Goal: Check status: Check status

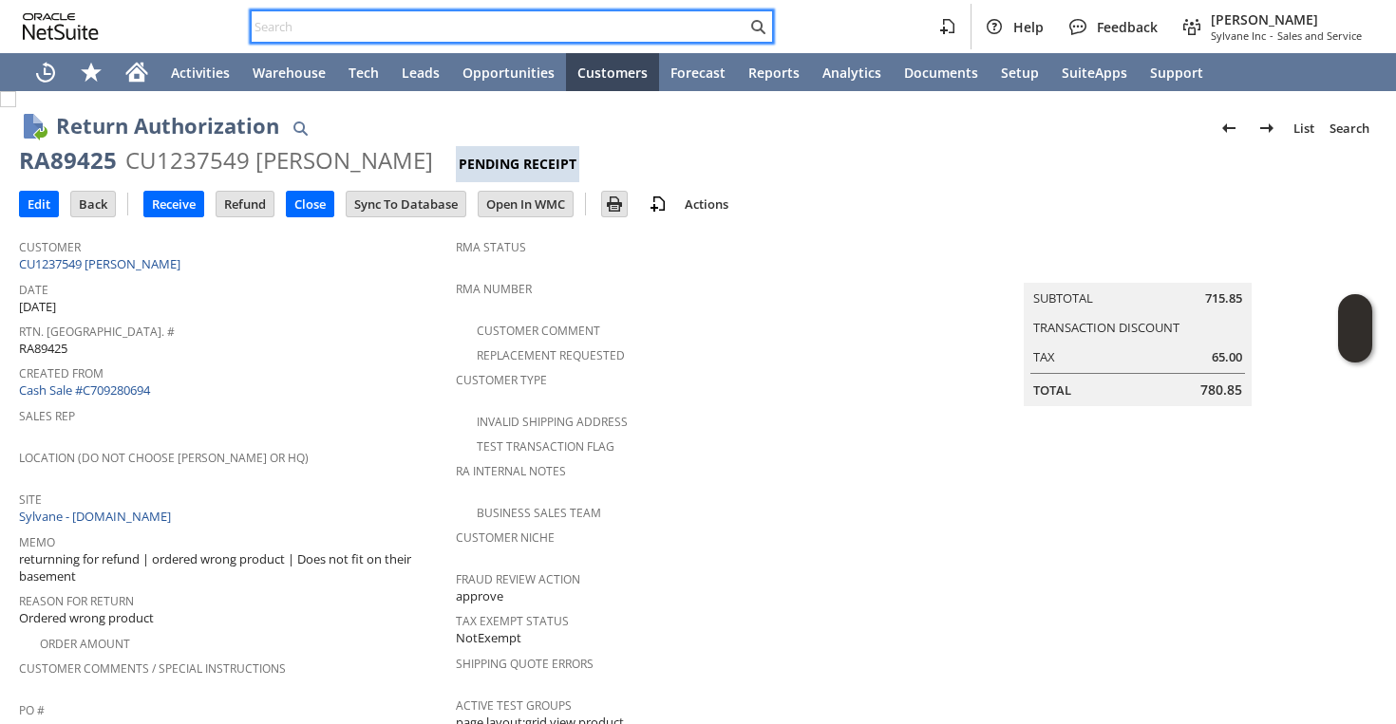
scroll to position [465, 0]
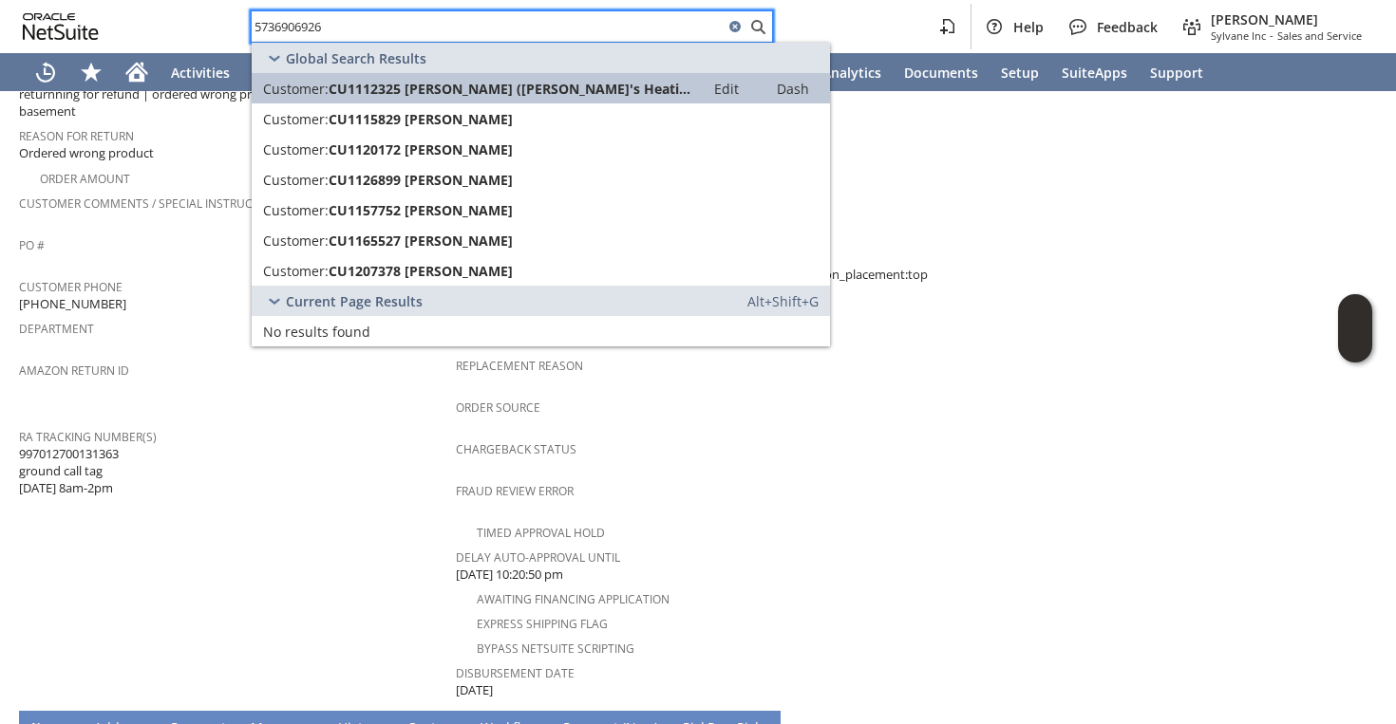
click at [450, 76] on link "Customer: CU1112325 [PERSON_NAME] ([PERSON_NAME]'s Heating and Cooling LLC) Edi…" at bounding box center [541, 88] width 578 height 30
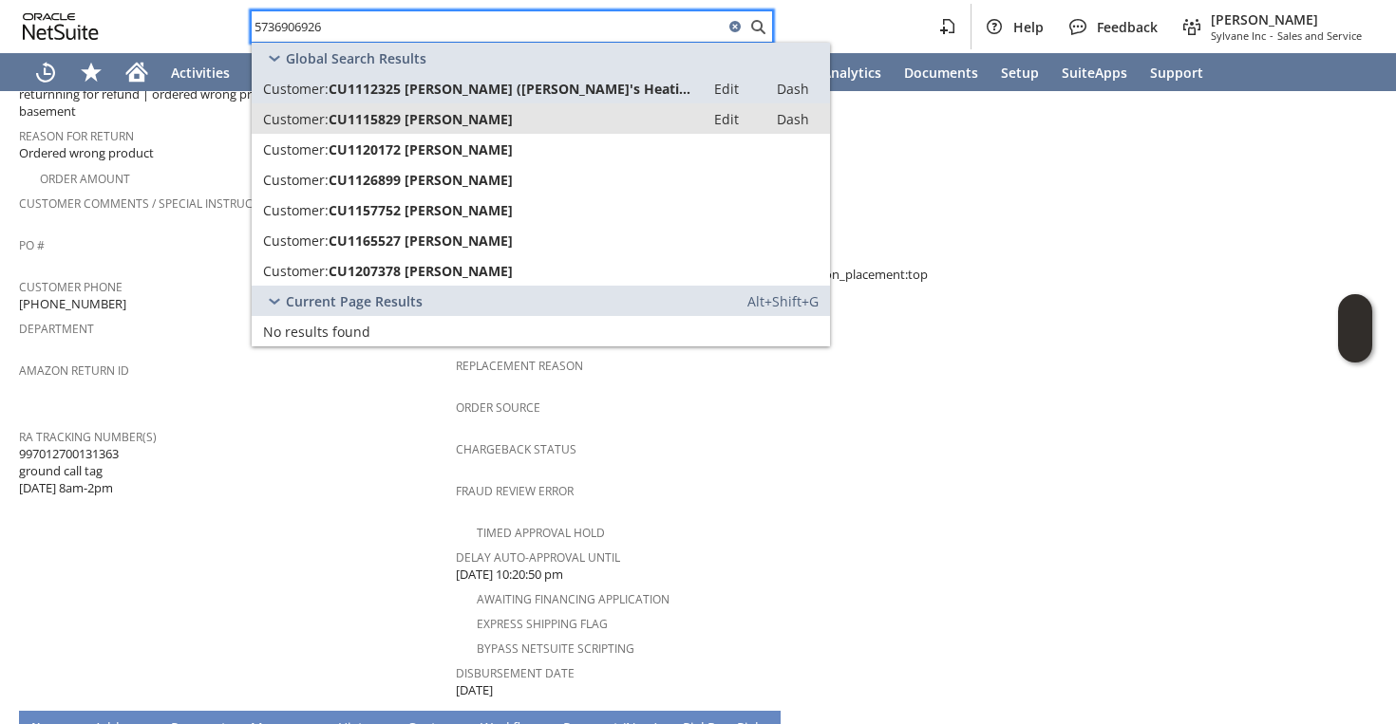
click at [446, 118] on span "CU1115829 [PERSON_NAME]" at bounding box center [421, 119] width 184 height 18
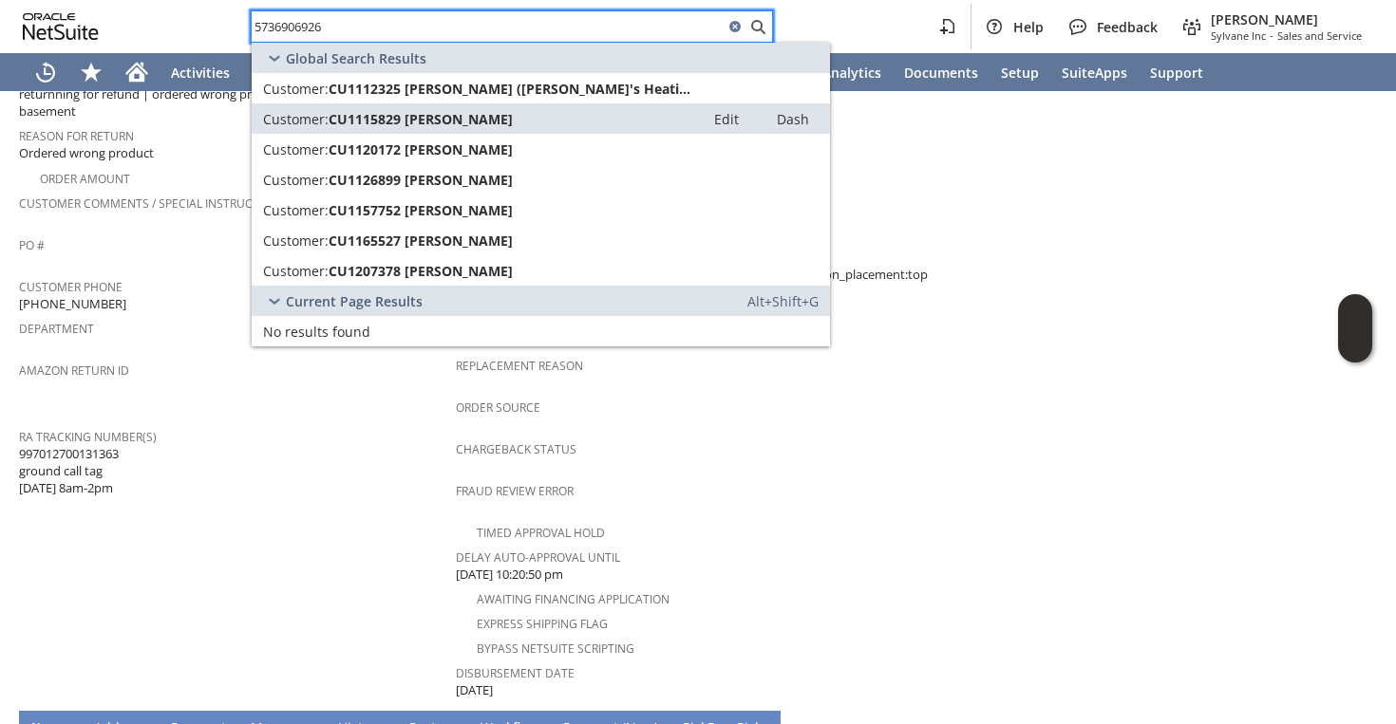
click at [579, 35] on input "5736906926" at bounding box center [488, 26] width 472 height 23
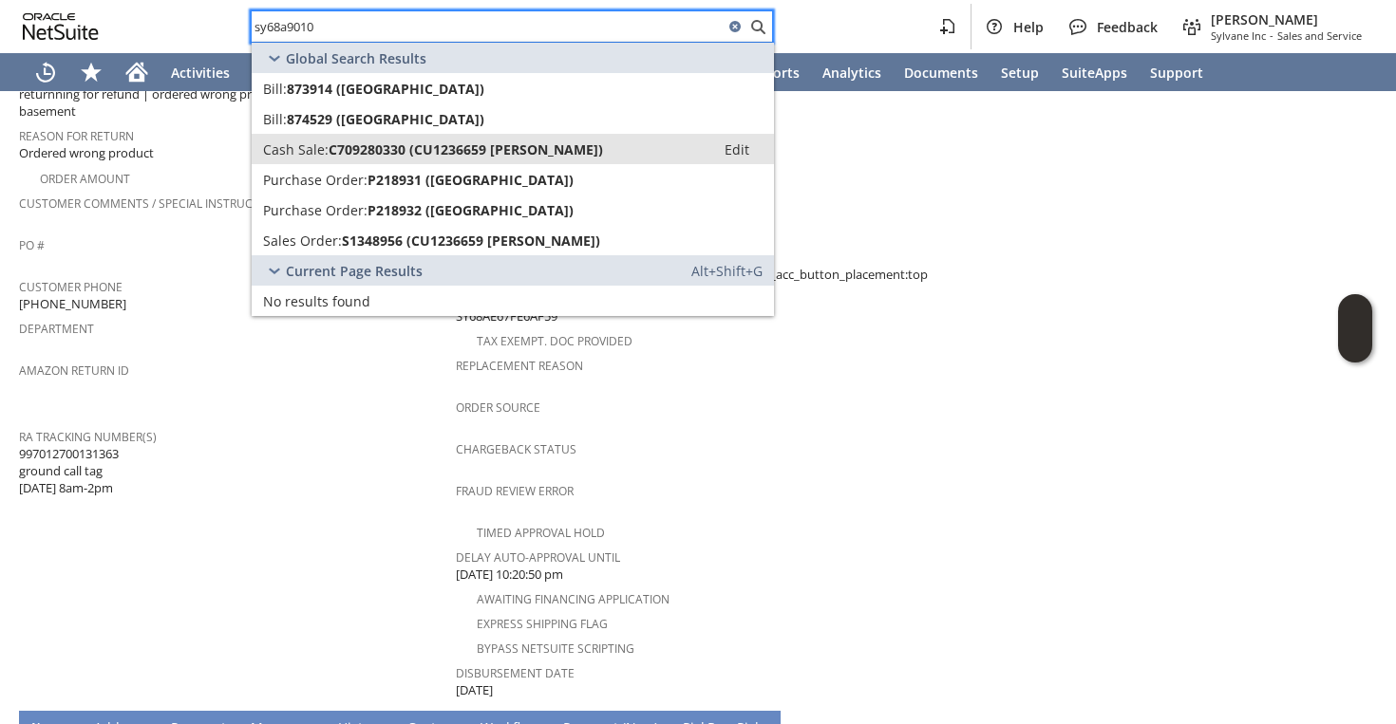
type input "sy68a9010"
click at [561, 141] on div "Cash Sale: C709280330 (CU1236659 [PERSON_NAME])" at bounding box center [483, 150] width 441 height 18
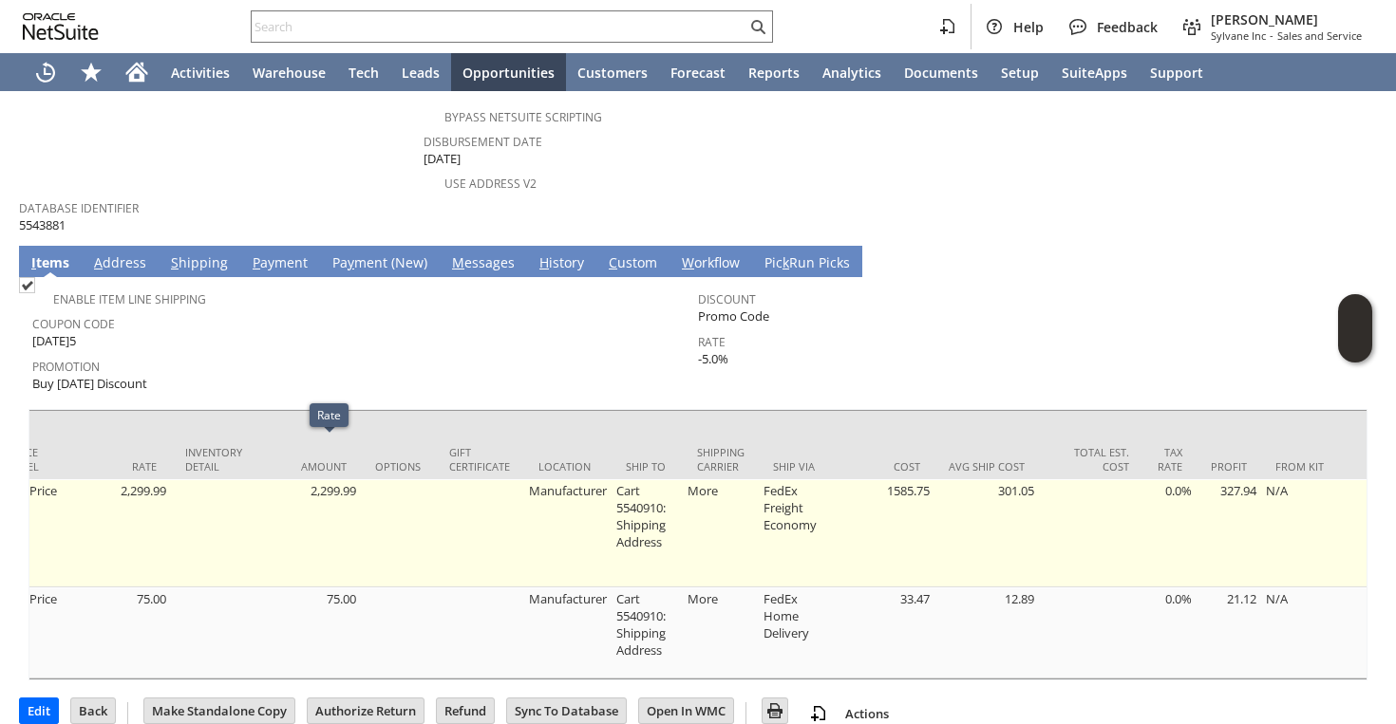
scroll to position [0, 664]
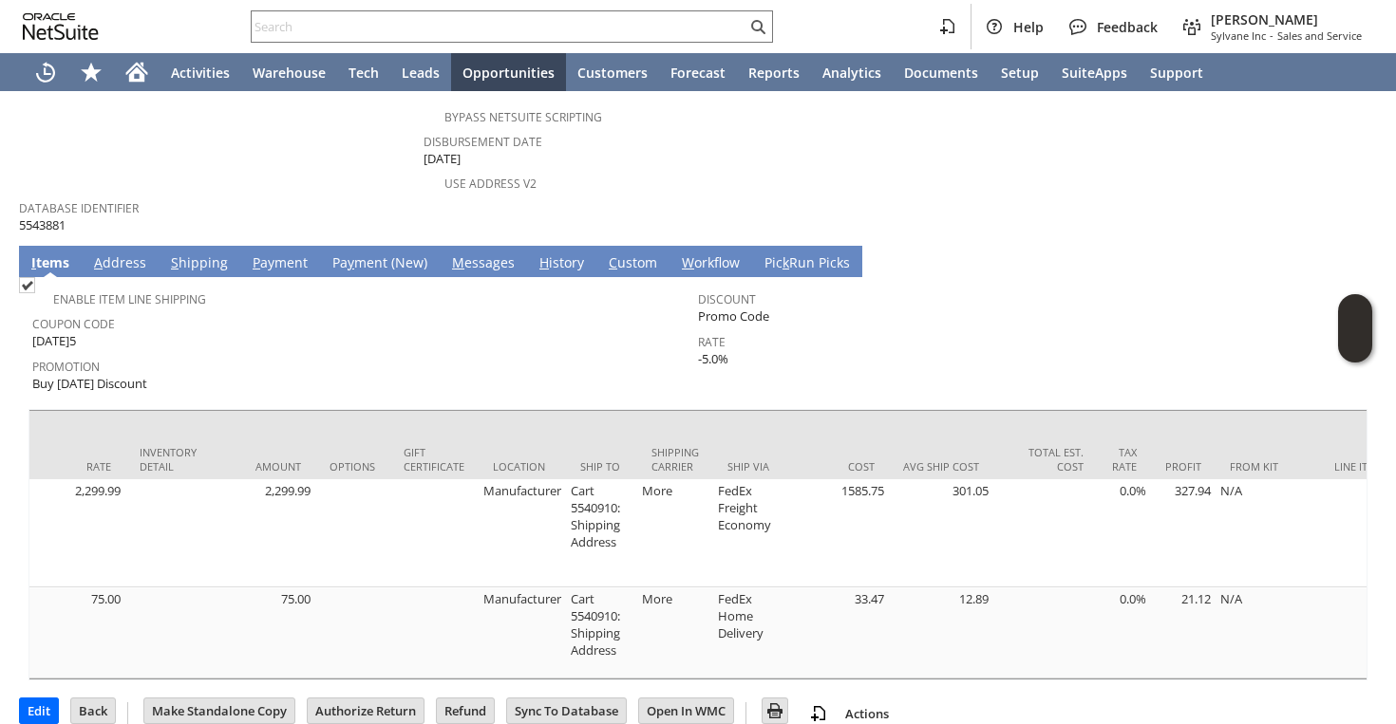
click at [199, 254] on link "S hipping" at bounding box center [199, 264] width 66 height 21
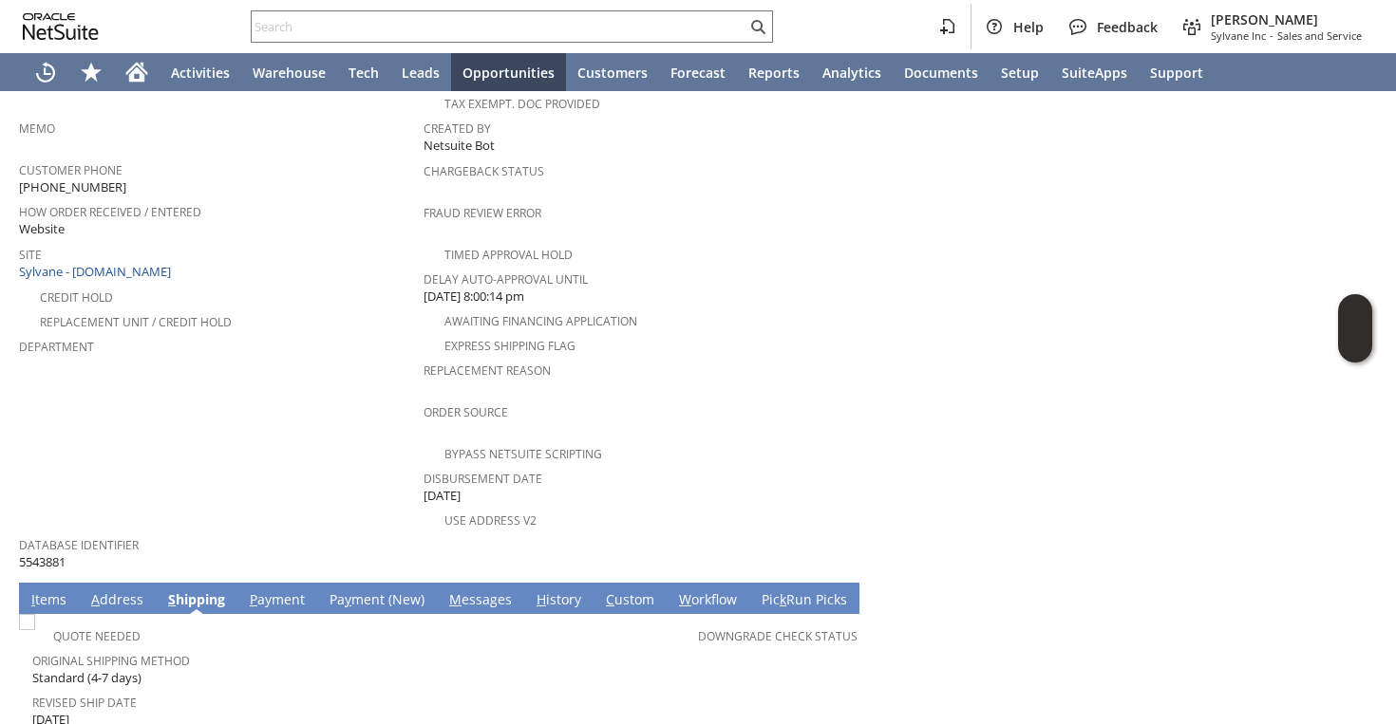
scroll to position [778, 0]
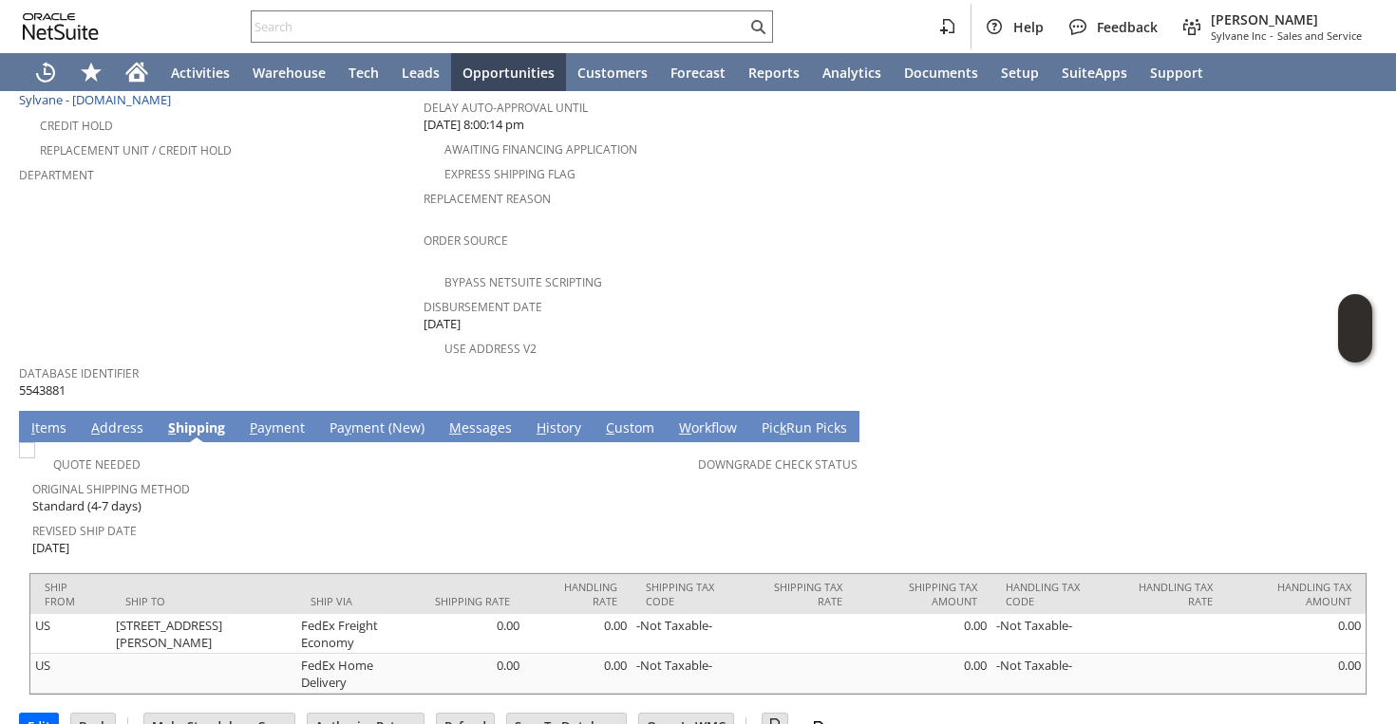
click at [54, 419] on link "I tems" at bounding box center [49, 429] width 45 height 21
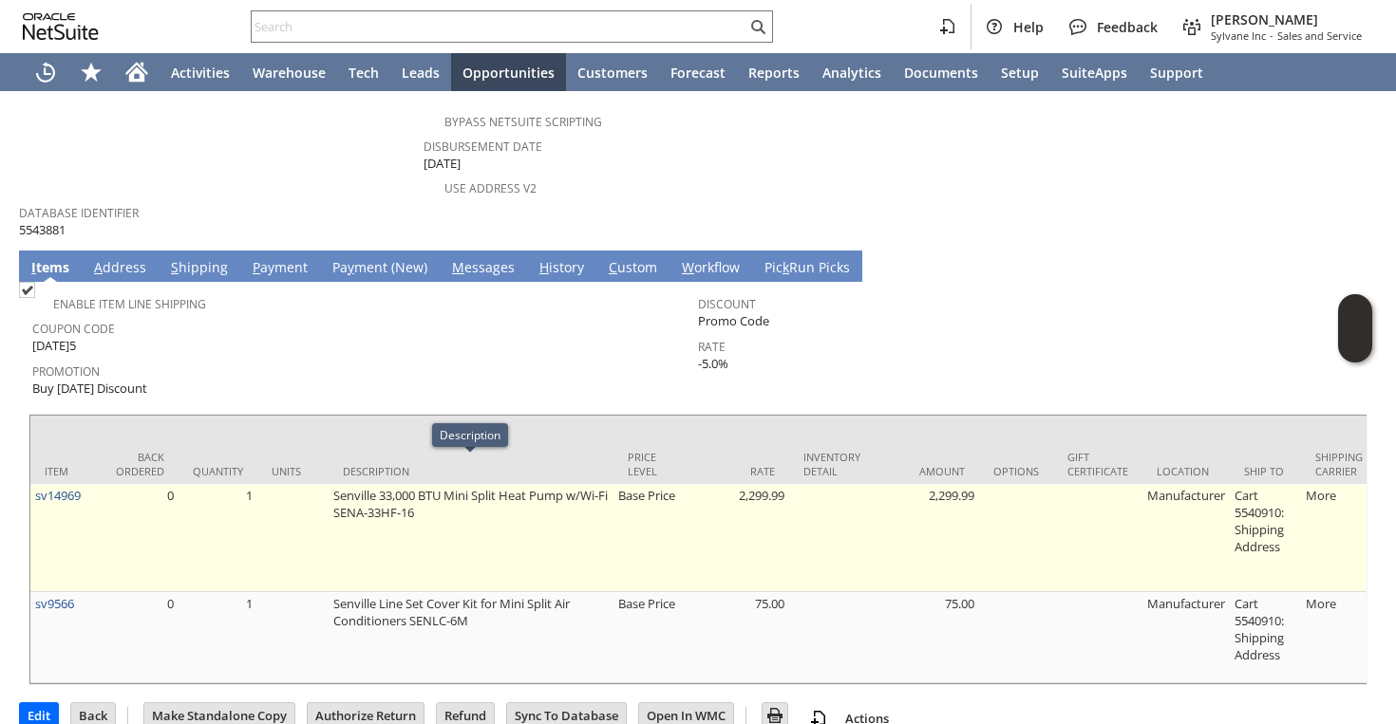
scroll to position [940, 0]
